Goal: Task Accomplishment & Management: Manage account settings

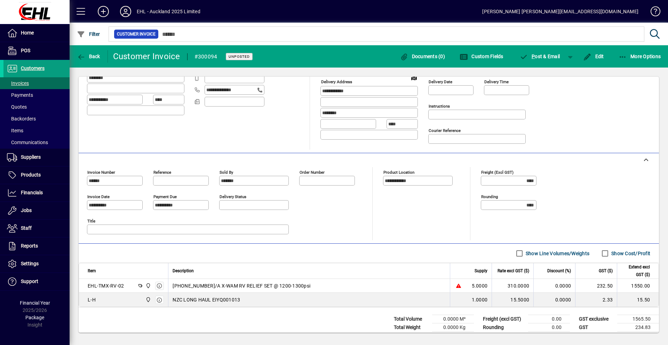
scroll to position [97, 0]
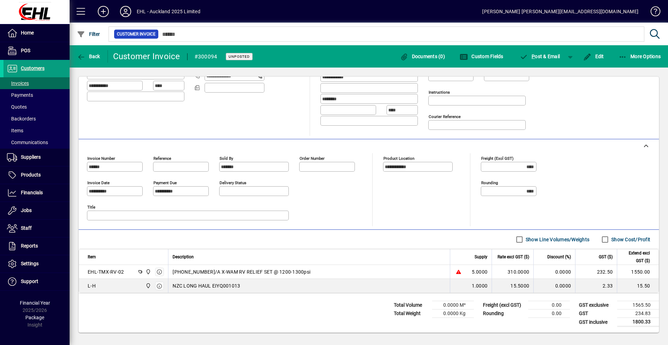
click at [308, 169] on input "Order number" at bounding box center [328, 167] width 54 height 6
click at [595, 56] on span "Edit" at bounding box center [593, 57] width 21 height 6
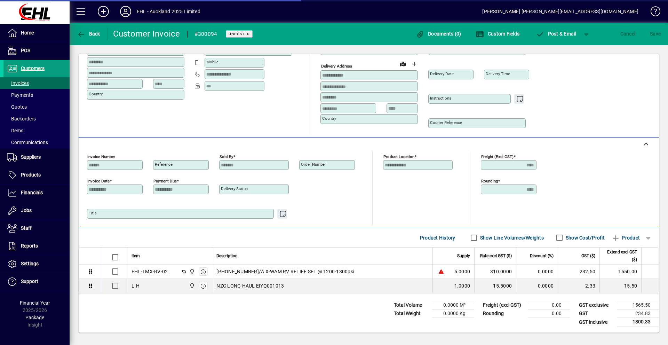
scroll to position [77, 0]
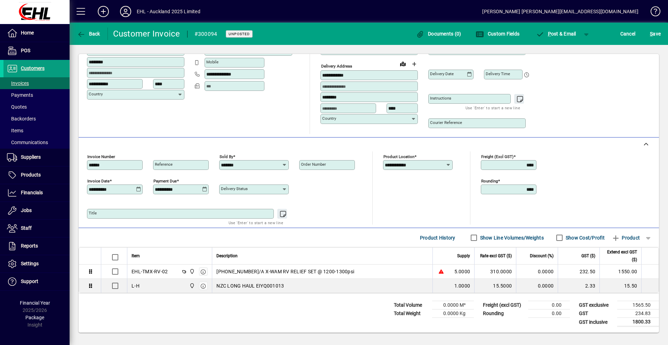
click at [310, 165] on mat-label "Order number" at bounding box center [313, 164] width 25 height 5
click at [310, 165] on input "Order number" at bounding box center [328, 165] width 54 height 6
type input "*********"
click at [569, 236] on label "Show Cost/Profit" at bounding box center [584, 237] width 40 height 7
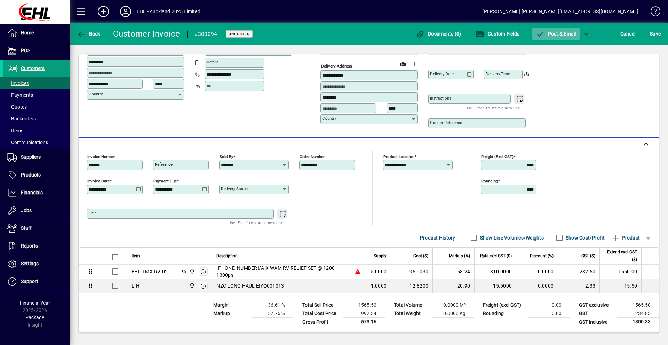
click at [560, 33] on span "P ost & Email" at bounding box center [556, 34] width 40 height 6
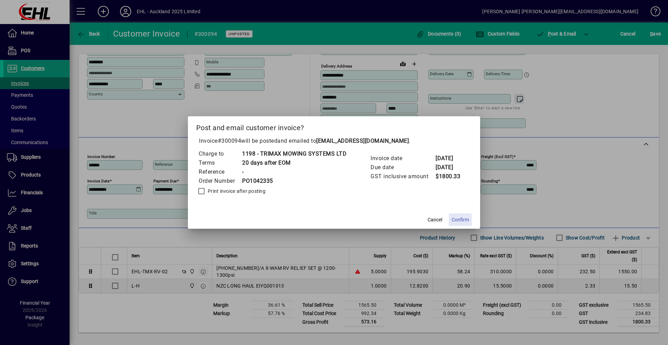
click at [464, 219] on span "Confirm" at bounding box center [460, 219] width 17 height 7
